Goal: Task Accomplishment & Management: Manage account settings

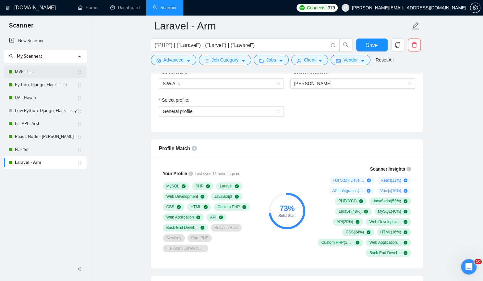
click at [34, 70] on link "MVP - Lilit" at bounding box center [46, 71] width 62 height 13
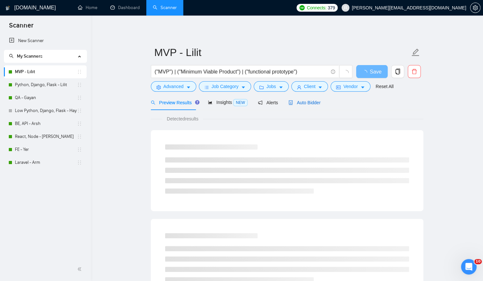
click at [298, 103] on span "Auto Bidder" at bounding box center [304, 102] width 32 height 5
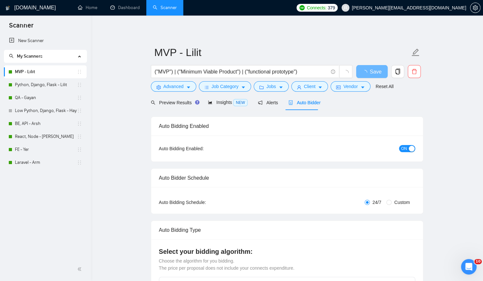
checkbox input "true"
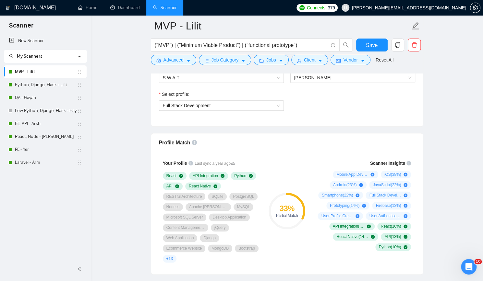
scroll to position [356, 0]
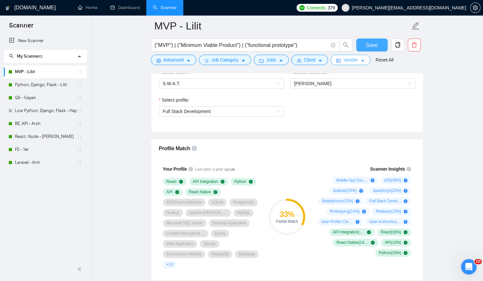
drag, startPoint x: 364, startPoint y: 44, endPoint x: 362, endPoint y: 57, distance: 13.7
click at [364, 44] on button "Save" at bounding box center [371, 45] width 31 height 13
drag, startPoint x: 46, startPoint y: 83, endPoint x: 72, endPoint y: 87, distance: 25.6
click at [46, 83] on link "Python, Django, Flask - Lilit" at bounding box center [46, 84] width 62 height 13
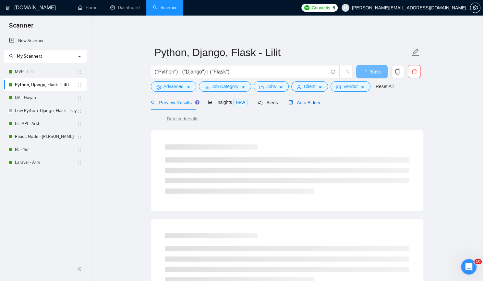
click at [304, 101] on span "Auto Bidder" at bounding box center [304, 102] width 32 height 5
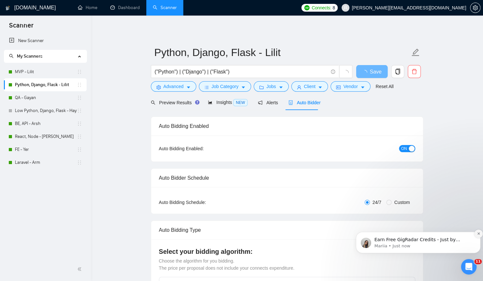
click at [476, 234] on icon "Dismiss notification" at bounding box center [478, 234] width 4 height 4
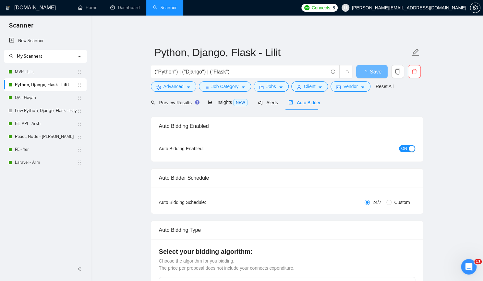
drag, startPoint x: 465, startPoint y: 210, endPoint x: 457, endPoint y: 207, distance: 7.9
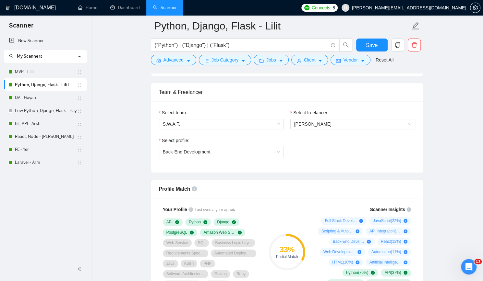
scroll to position [324, 0]
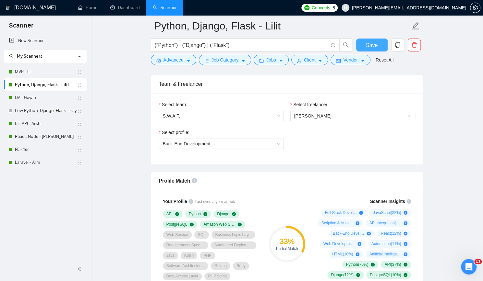
click at [376, 43] on span "Save" at bounding box center [372, 45] width 12 height 8
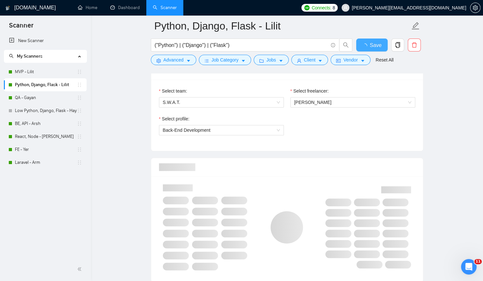
scroll to position [389, 0]
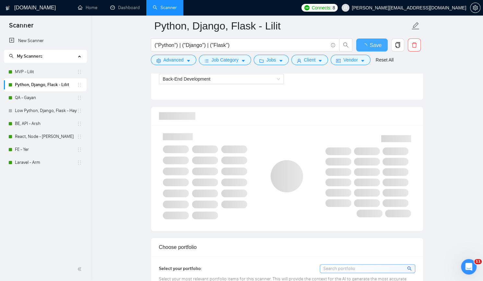
checkbox input "true"
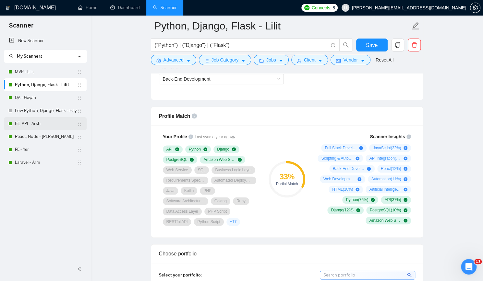
click at [21, 123] on link "BE, API - Arsh" at bounding box center [46, 123] width 62 height 13
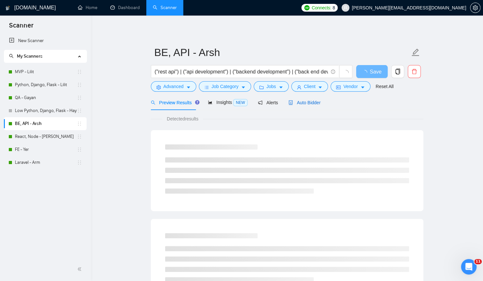
click at [304, 102] on span "Auto Bidder" at bounding box center [304, 102] width 32 height 5
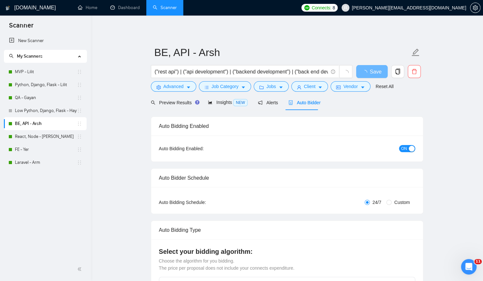
checkbox input "true"
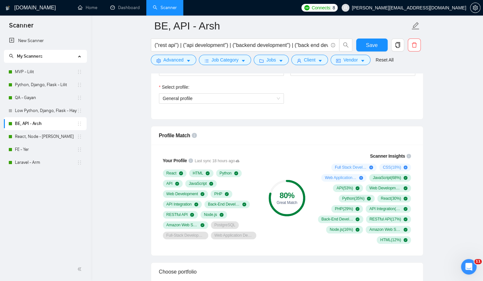
scroll to position [389, 0]
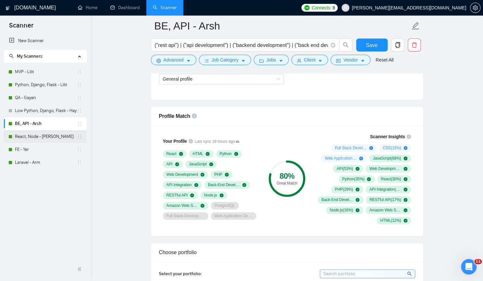
click at [29, 135] on link "React, Node - [PERSON_NAME]" at bounding box center [46, 136] width 62 height 13
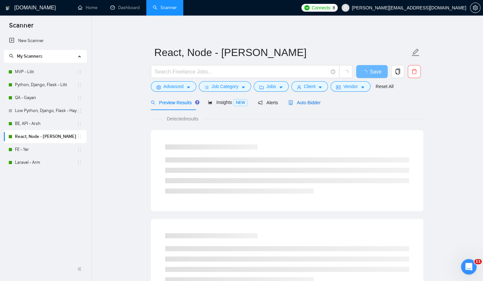
click at [308, 100] on span "Auto Bidder" at bounding box center [304, 102] width 32 height 5
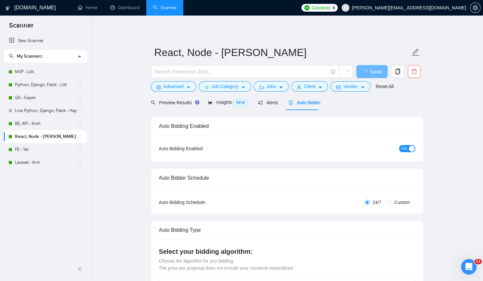
checkbox input "true"
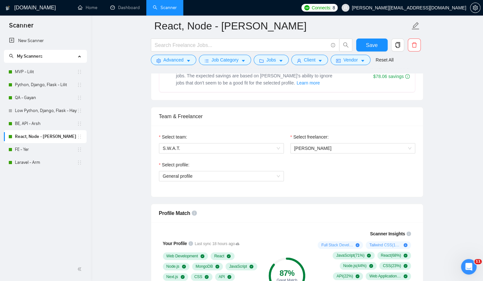
scroll to position [389, 0]
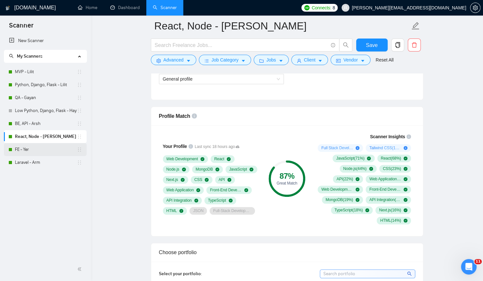
click at [40, 148] on link "FE - Yer" at bounding box center [46, 149] width 62 height 13
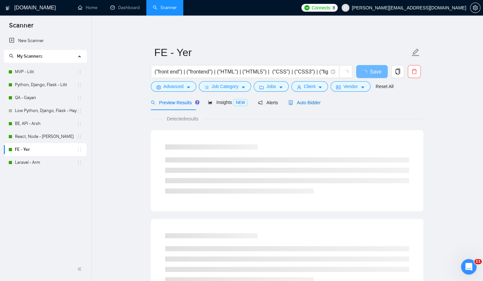
click at [301, 102] on span "Auto Bidder" at bounding box center [304, 102] width 32 height 5
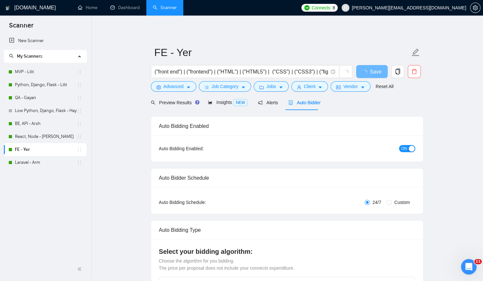
checkbox input "true"
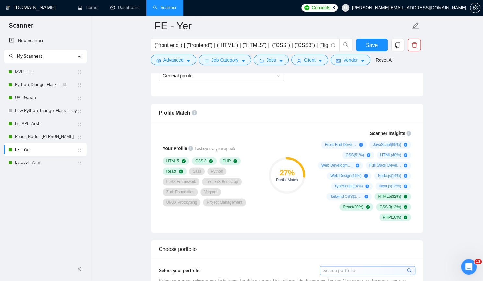
scroll to position [421, 0]
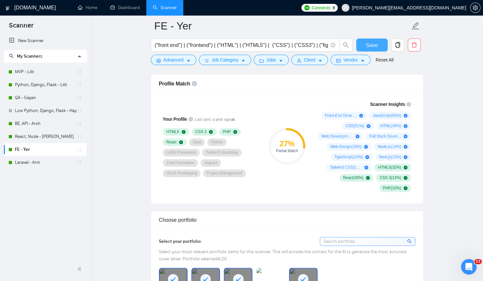
click at [375, 45] on span "Save" at bounding box center [372, 45] width 12 height 8
click at [43, 163] on link "Laravel - Arm" at bounding box center [46, 162] width 62 height 13
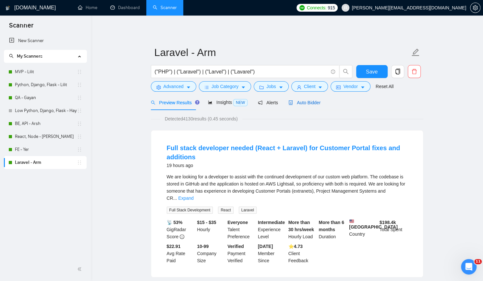
click at [315, 102] on span "Auto Bidder" at bounding box center [304, 102] width 32 height 5
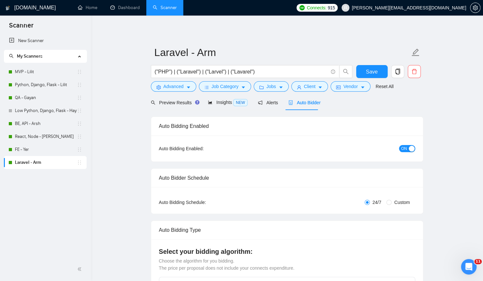
checkbox input "true"
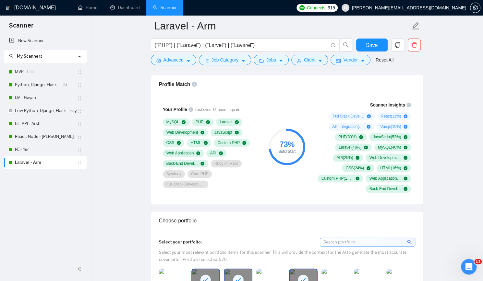
scroll to position [421, 0]
